Goal: Information Seeking & Learning: Learn about a topic

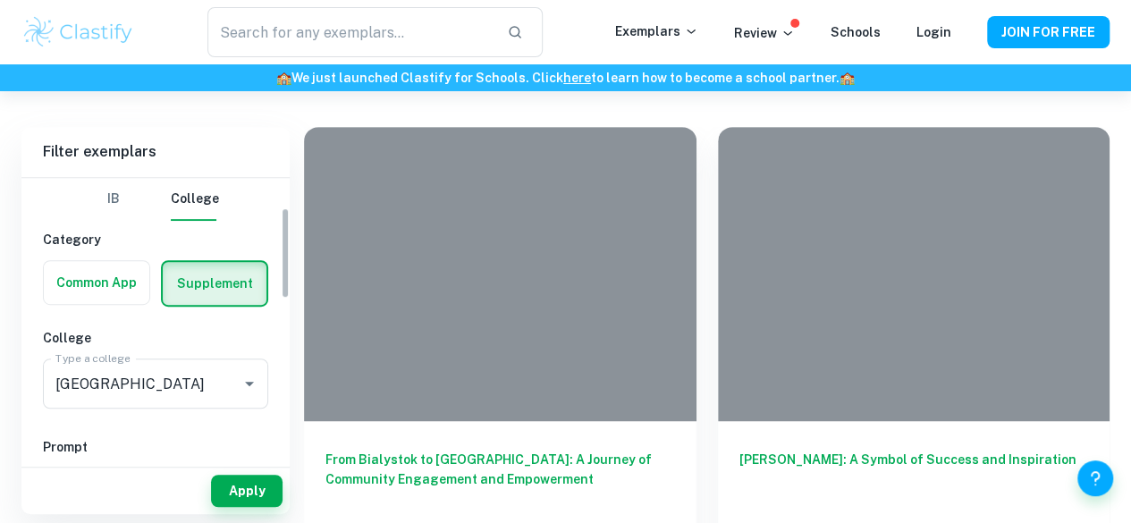
scroll to position [94, 0]
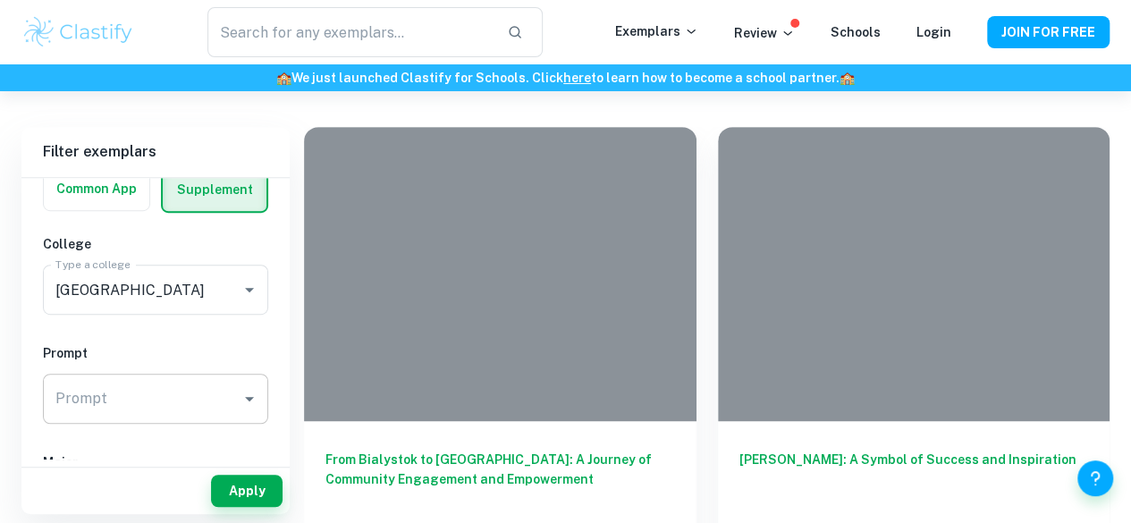
click at [130, 394] on input "Prompt" at bounding box center [142, 399] width 182 height 34
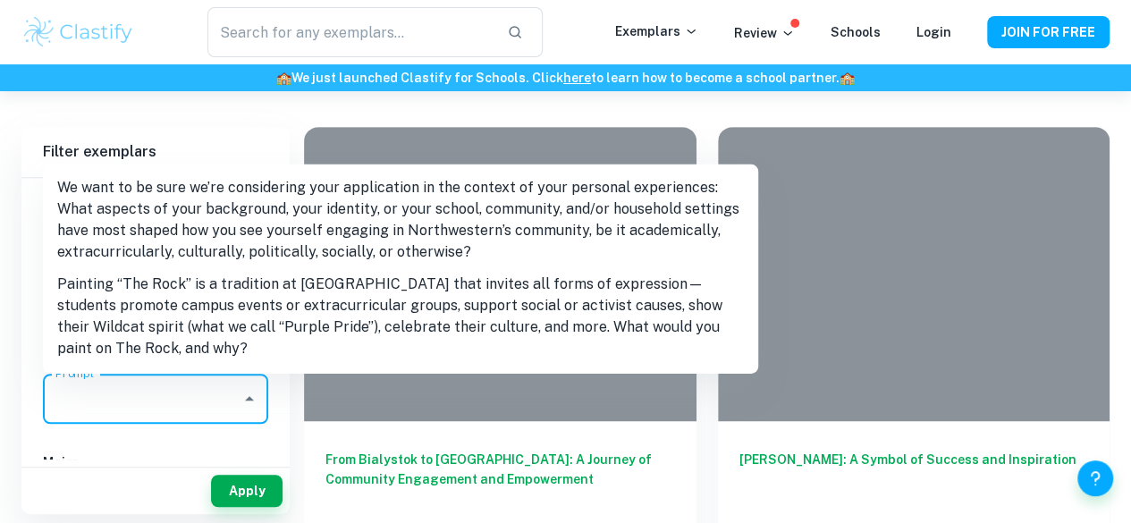
click at [206, 333] on li "Painting “The Rock” is a tradition at [GEOGRAPHIC_DATA] that invites all forms …" at bounding box center [400, 316] width 715 height 97
type input "Painting “The Rock” is a tradition at [GEOGRAPHIC_DATA] that invites all forms …"
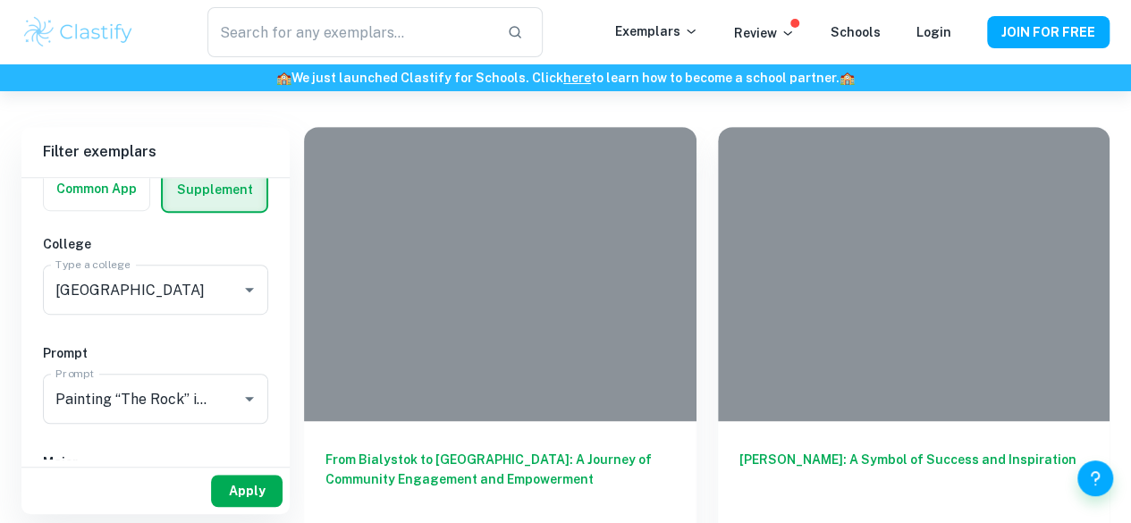
click at [240, 497] on button "Apply" at bounding box center [246, 491] width 71 height 32
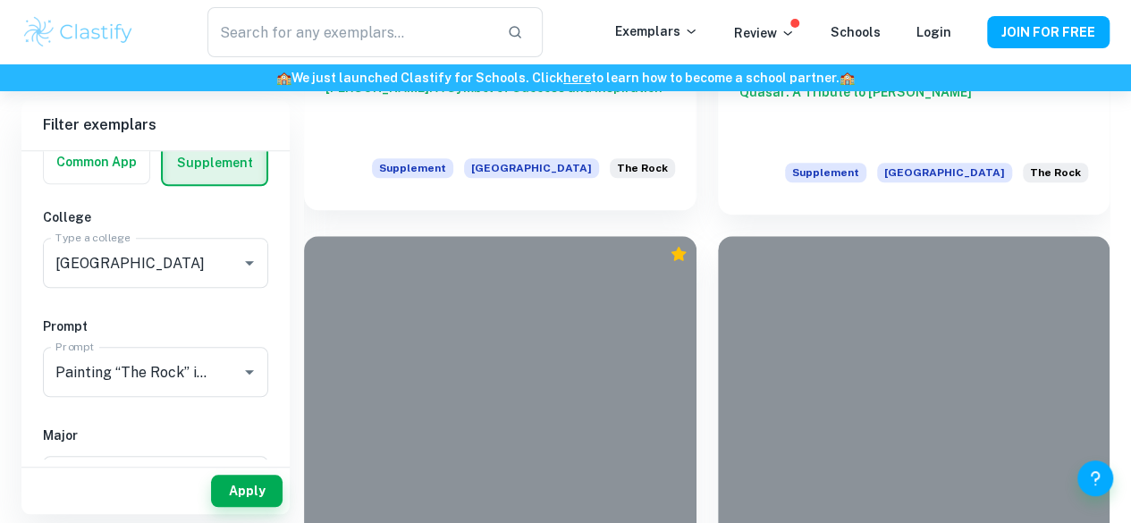
scroll to position [756, 0]
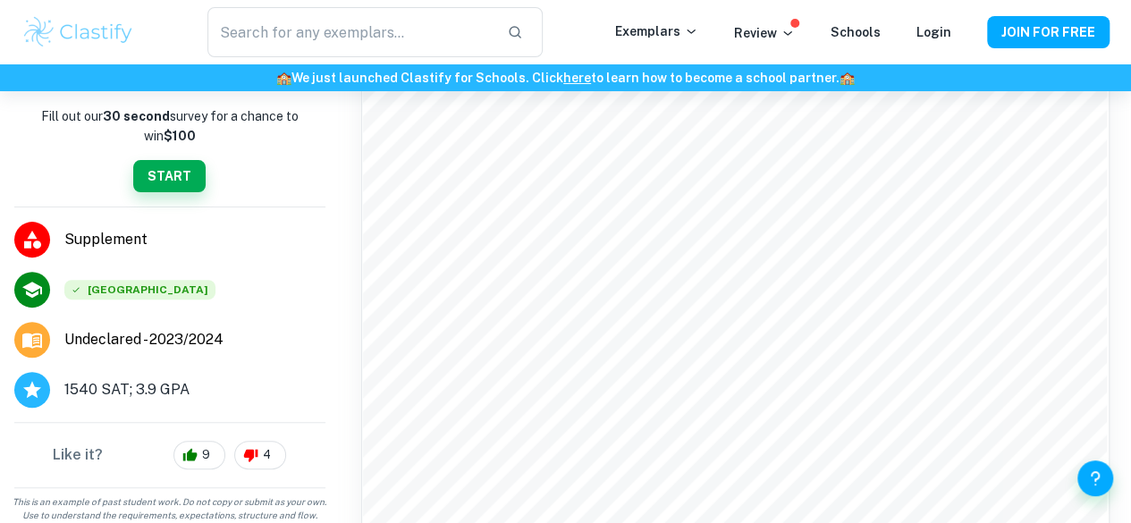
scroll to position [2215, 0]
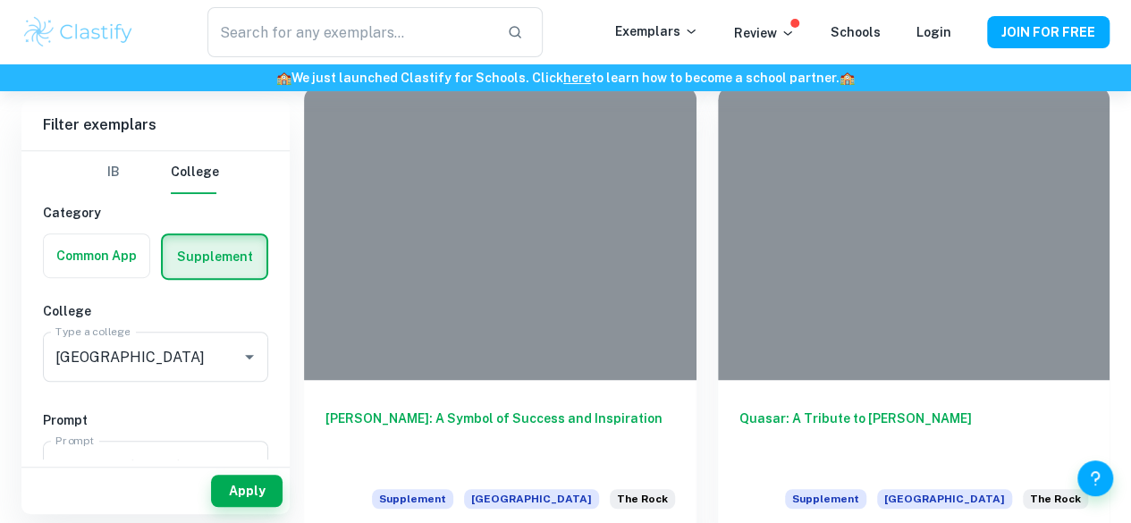
scroll to position [502, 0]
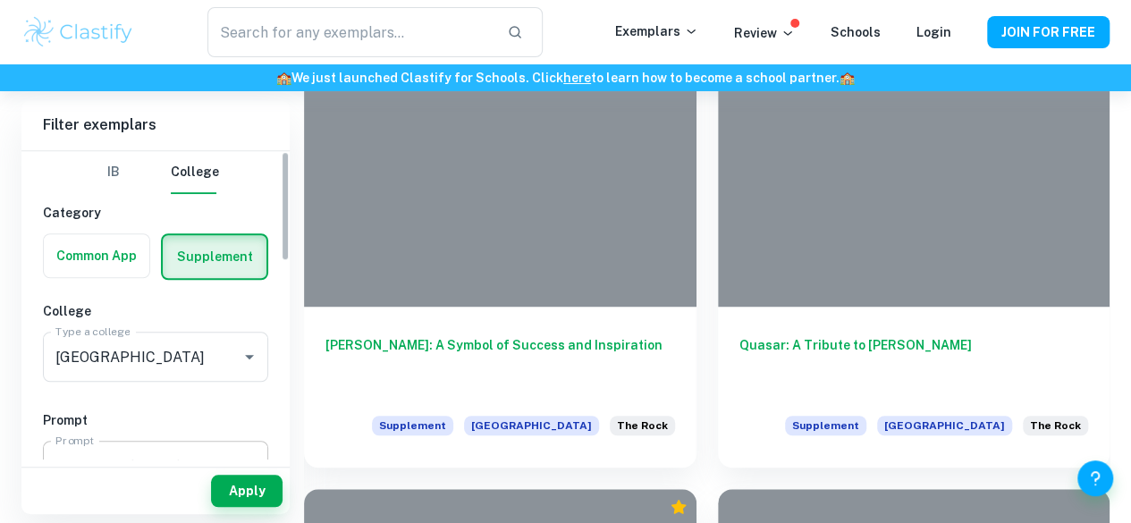
click at [179, 447] on div "Painting “The Rock” is a tradition at [GEOGRAPHIC_DATA] that invites all forms …" at bounding box center [155, 466] width 225 height 50
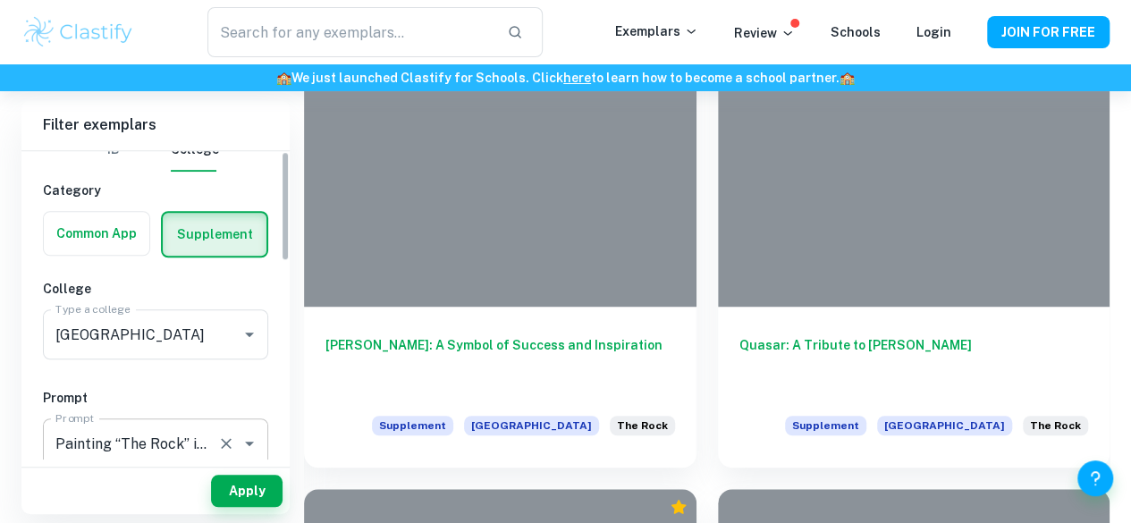
scroll to position [0, 1916]
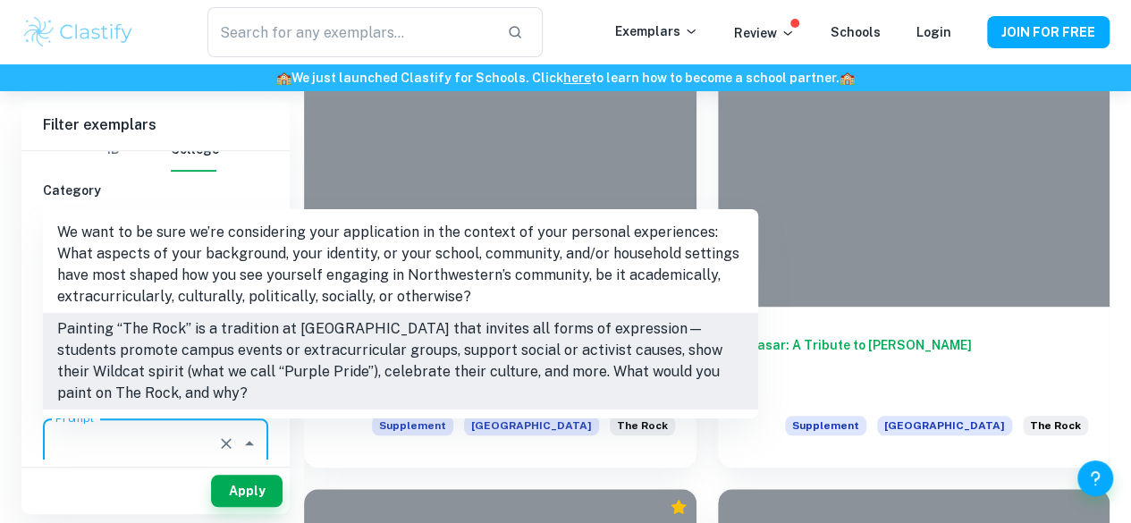
click at [234, 369] on li "Painting “The Rock” is a tradition at [GEOGRAPHIC_DATA] that invites all forms …" at bounding box center [400, 361] width 715 height 97
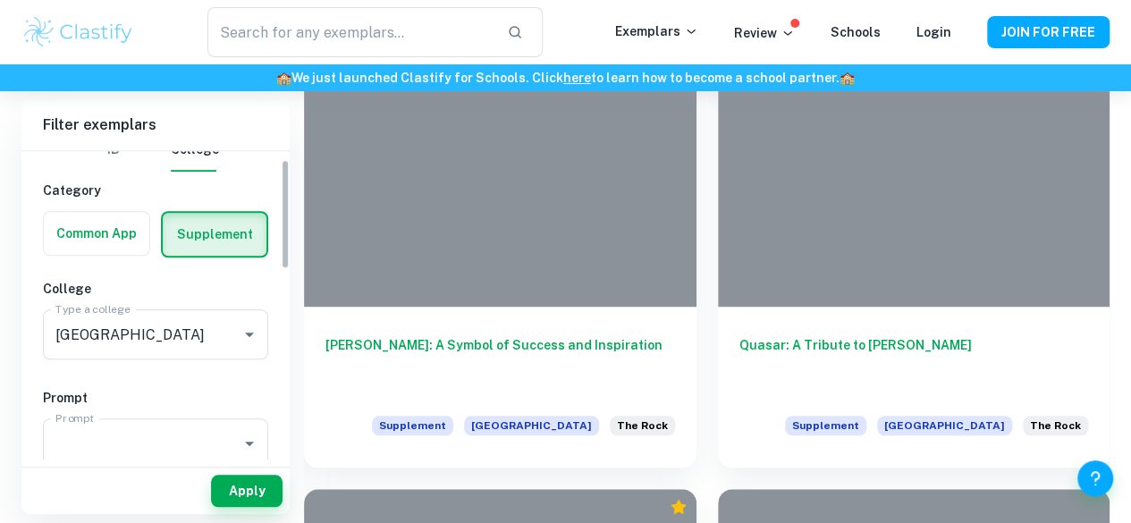
scroll to position [0, 0]
click at [234, 498] on button "Apply" at bounding box center [246, 491] width 71 height 32
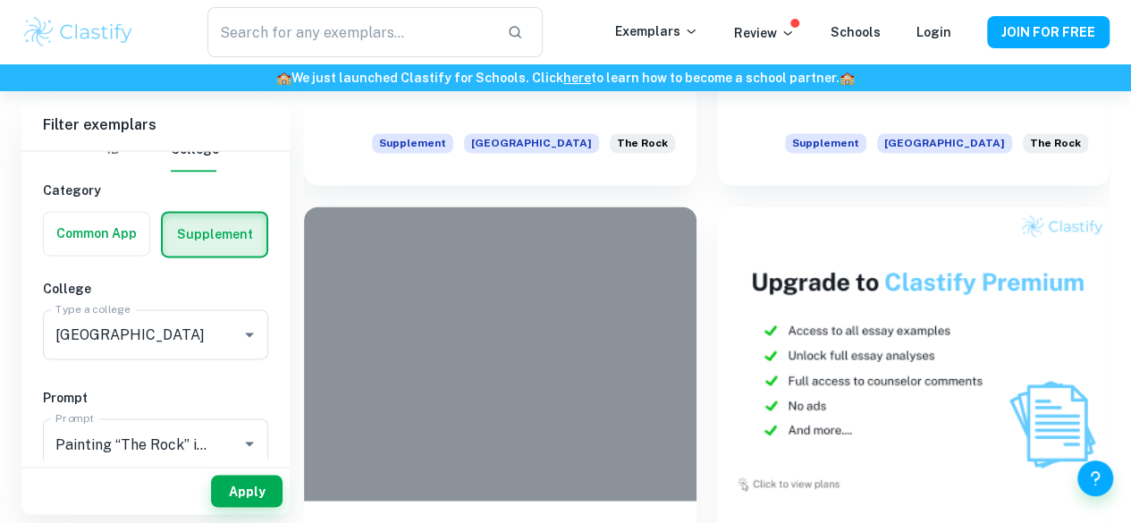
scroll to position [1661, 0]
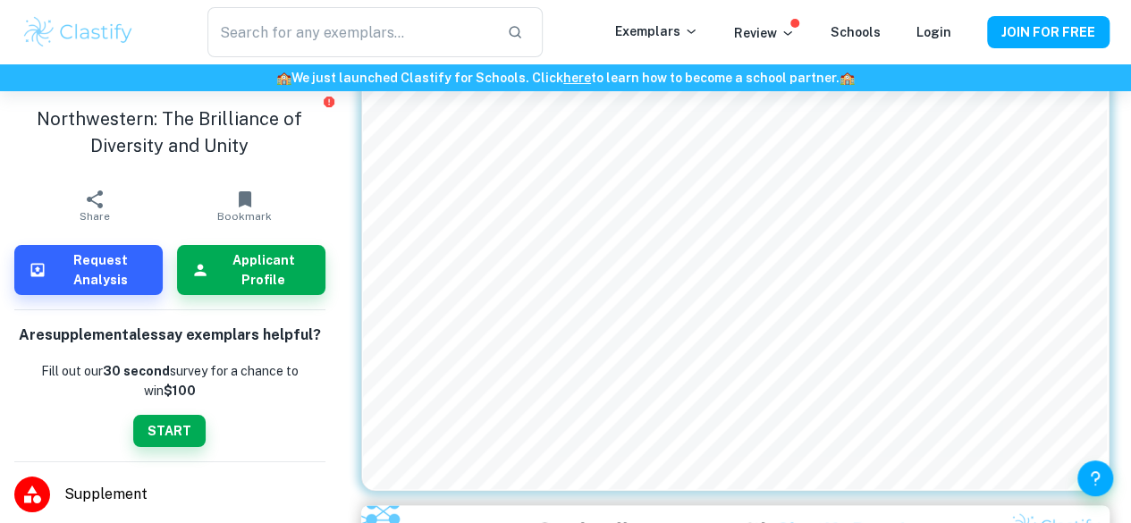
scroll to position [969, 0]
